Goal: Transaction & Acquisition: Purchase product/service

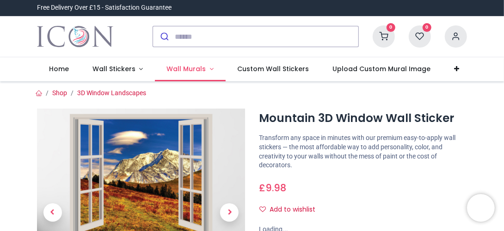
click at [193, 72] on span "Wall Murals" at bounding box center [186, 68] width 39 height 9
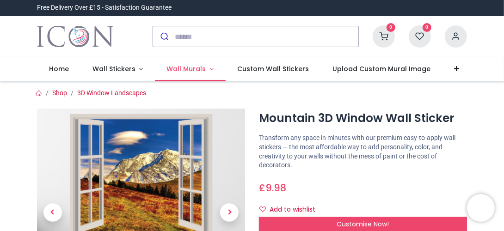
click at [189, 73] on span "Wall Murals" at bounding box center [186, 68] width 39 height 9
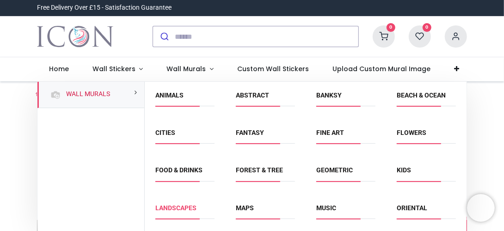
click at [189, 209] on link "Landscapes" at bounding box center [175, 207] width 41 height 7
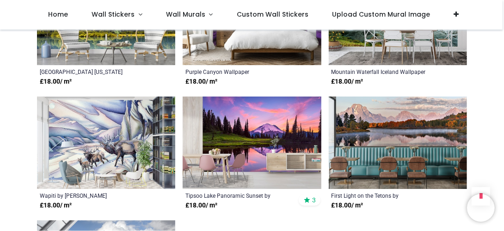
scroll to position [1110, 0]
